Goal: Transaction & Acquisition: Purchase product/service

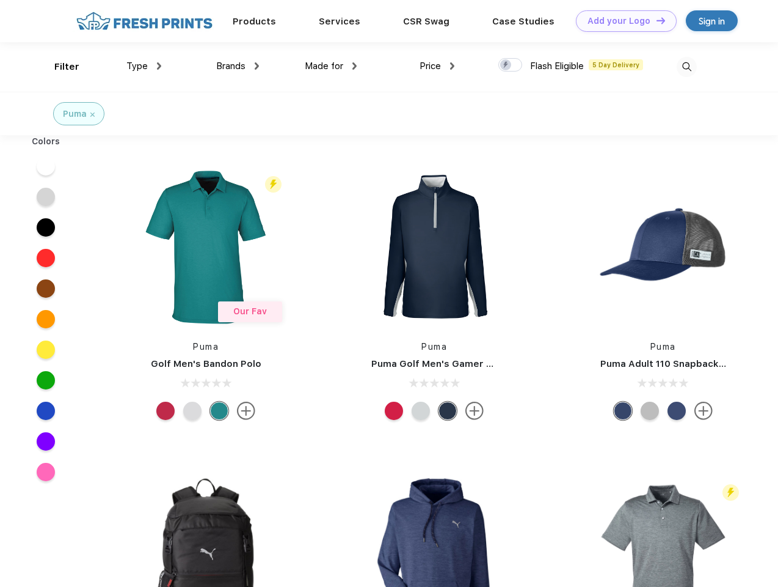
click at [622, 21] on link "Add your Logo Design Tool" at bounding box center [626, 20] width 101 height 21
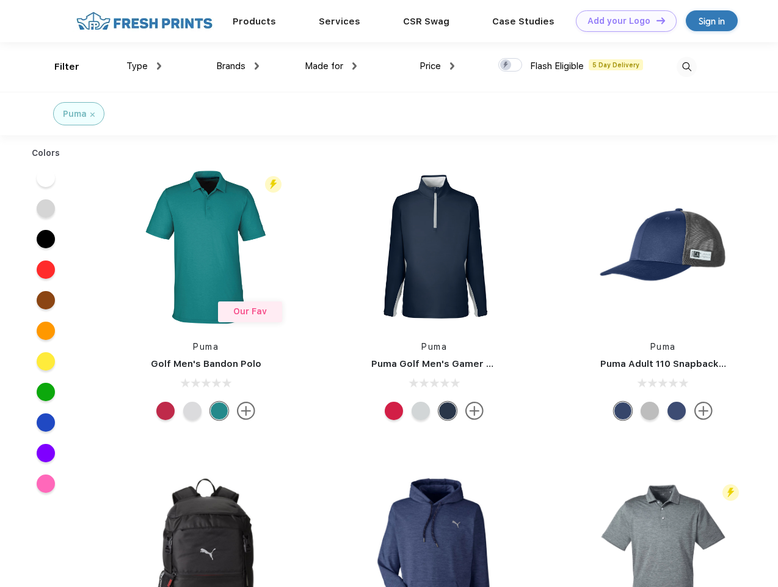
click at [0, 0] on div "Design Tool" at bounding box center [0, 0] width 0 height 0
click at [656, 20] on link "Add your Logo Design Tool" at bounding box center [626, 20] width 101 height 21
click at [59, 67] on div "Filter" at bounding box center [66, 67] width 25 height 14
click at [144, 66] on span "Type" at bounding box center [136, 65] width 21 height 11
click at [238, 66] on span "Brands" at bounding box center [230, 65] width 29 height 11
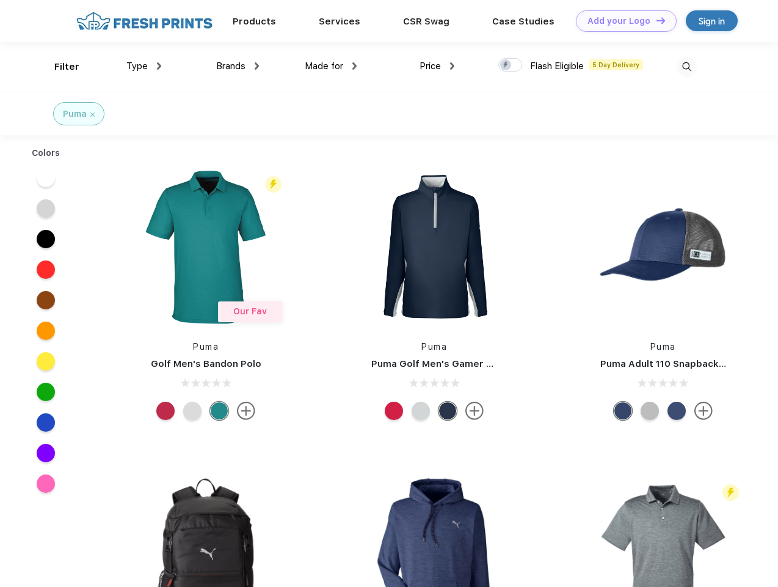
click at [331, 66] on span "Made for" at bounding box center [324, 65] width 38 height 11
click at [437, 66] on span "Price" at bounding box center [430, 65] width 21 height 11
click at [511, 65] on div at bounding box center [511, 64] width 24 height 13
click at [507, 65] on input "checkbox" at bounding box center [503, 61] width 8 height 8
click at [687, 67] on img at bounding box center [687, 67] width 20 height 20
